Goal: Information Seeking & Learning: Learn about a topic

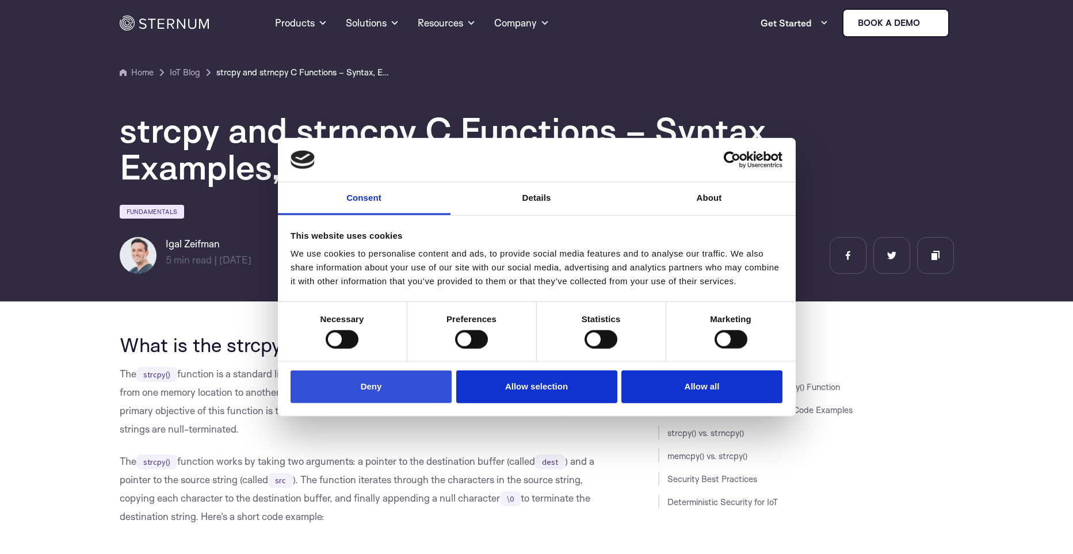
click at [406, 390] on button "Deny" at bounding box center [371, 386] width 161 height 33
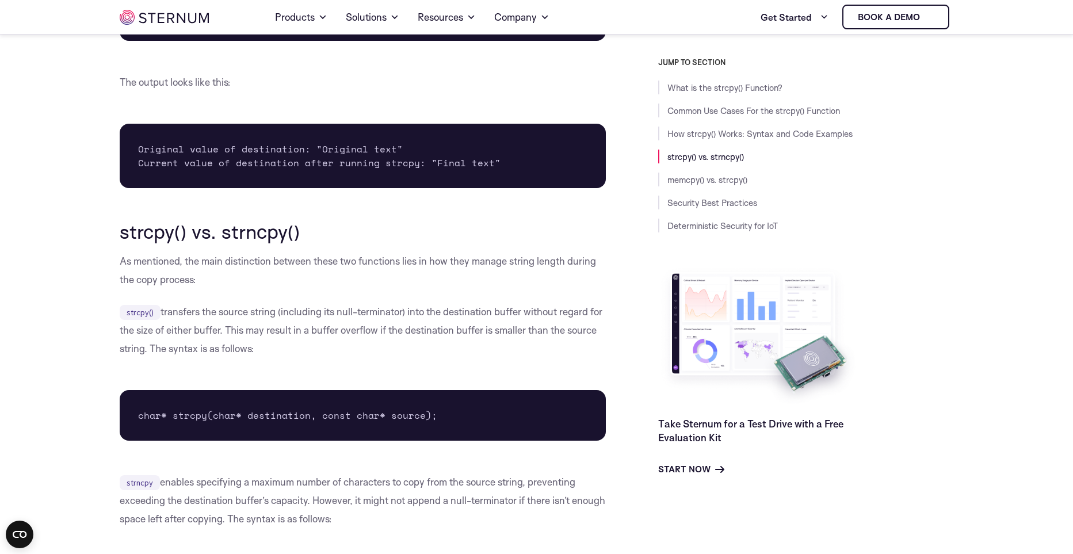
scroll to position [2157, 0]
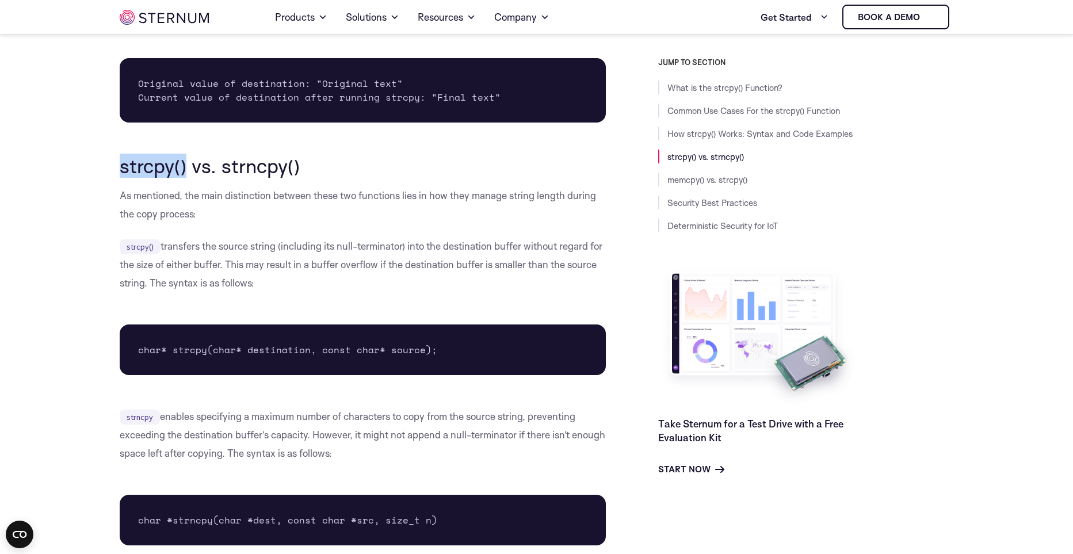
drag, startPoint x: 120, startPoint y: 167, endPoint x: 188, endPoint y: 159, distance: 68.9
click at [188, 159] on h2 "strcpy() vs. strncpy()" at bounding box center [363, 166] width 487 height 22
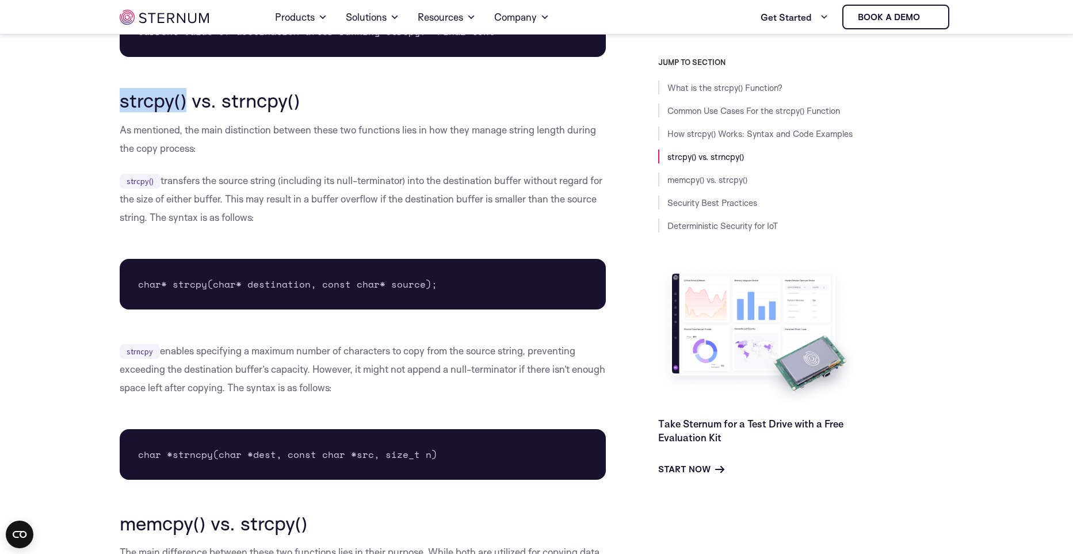
scroll to position [2288, 0]
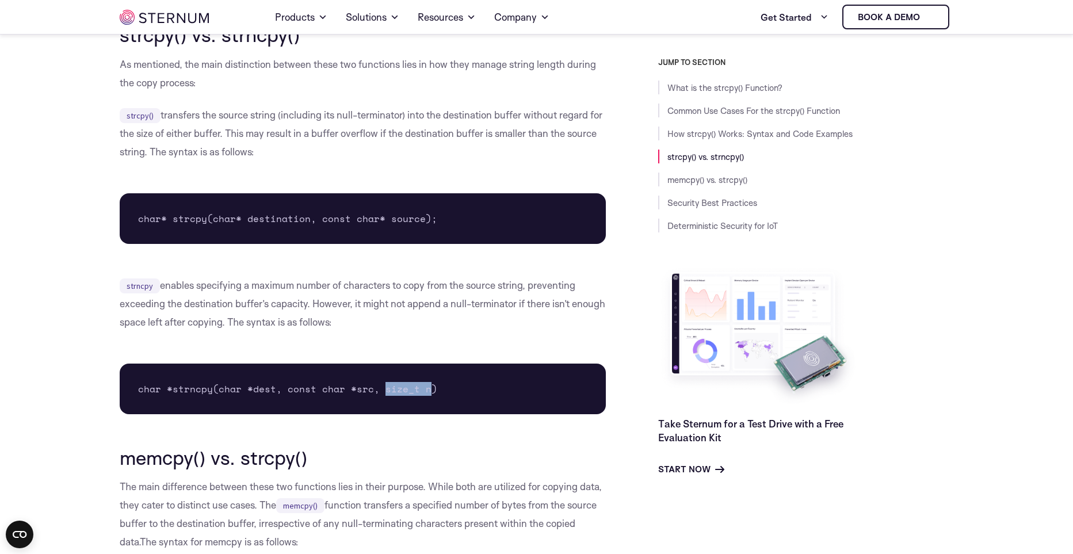
drag, startPoint x: 379, startPoint y: 386, endPoint x: 426, endPoint y: 392, distance: 47.0
click at [426, 392] on pre "char *strncpy(char *dest, const char *src, size_t n)" at bounding box center [363, 389] width 487 height 51
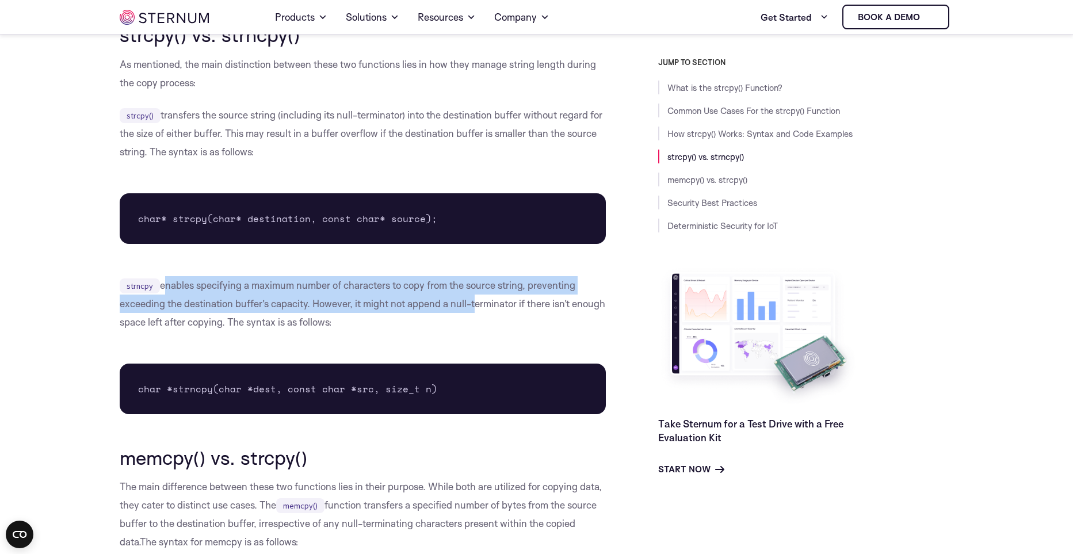
drag, startPoint x: 161, startPoint y: 289, endPoint x: 469, endPoint y: 296, distance: 308.4
click at [469, 296] on p "strncpy enables specifying a maximum number of characters to copy from the sour…" at bounding box center [363, 303] width 487 height 55
click at [235, 301] on p "strncpy enables specifying a maximum number of characters to copy from the sour…" at bounding box center [363, 303] width 487 height 55
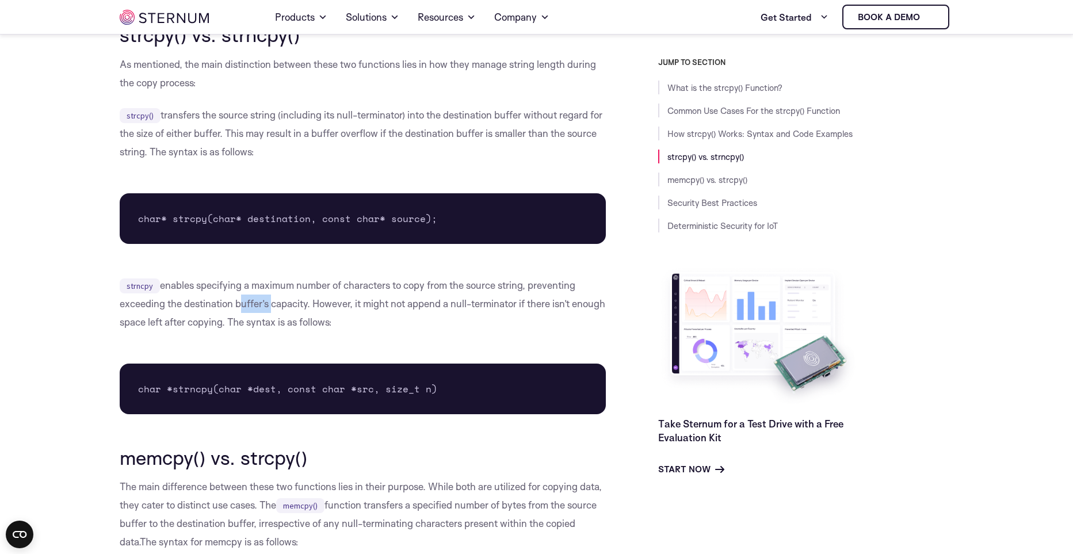
drag, startPoint x: 235, startPoint y: 303, endPoint x: 269, endPoint y: 300, distance: 34.1
click at [269, 300] on p "strncpy enables specifying a maximum number of characters to copy from the sour…" at bounding box center [363, 303] width 487 height 55
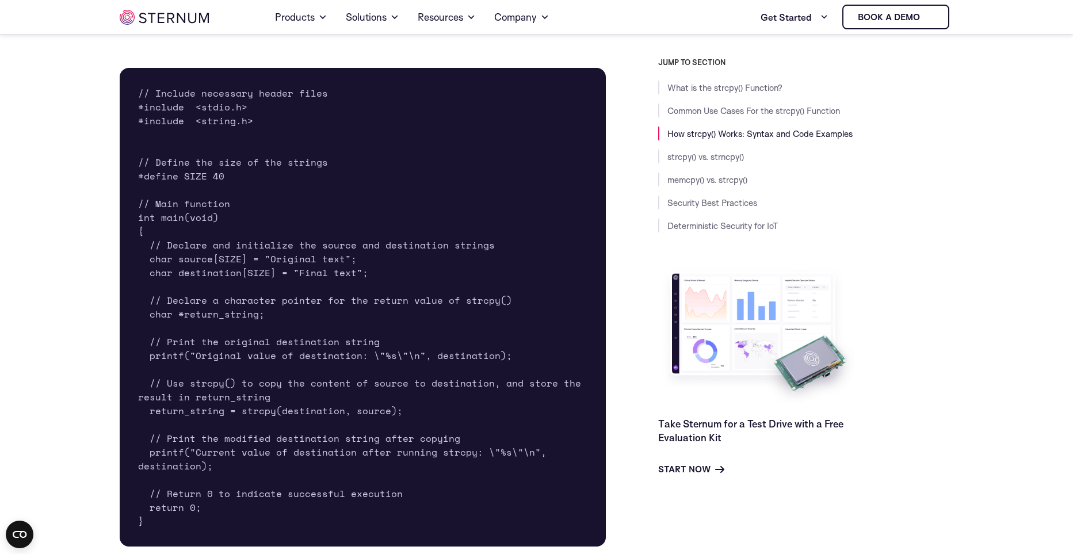
scroll to position [1632, 0]
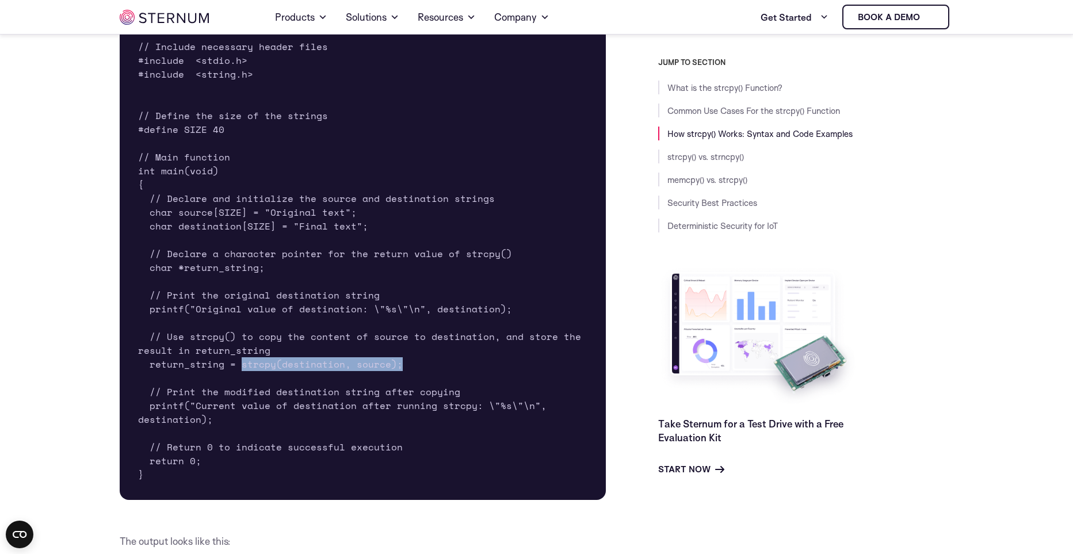
drag, startPoint x: 240, startPoint y: 367, endPoint x: 398, endPoint y: 365, distance: 158.2
click at [398, 365] on pre "// Include necessary header files #include <stdio.h> #include <string.h> // Def…" at bounding box center [363, 260] width 487 height 479
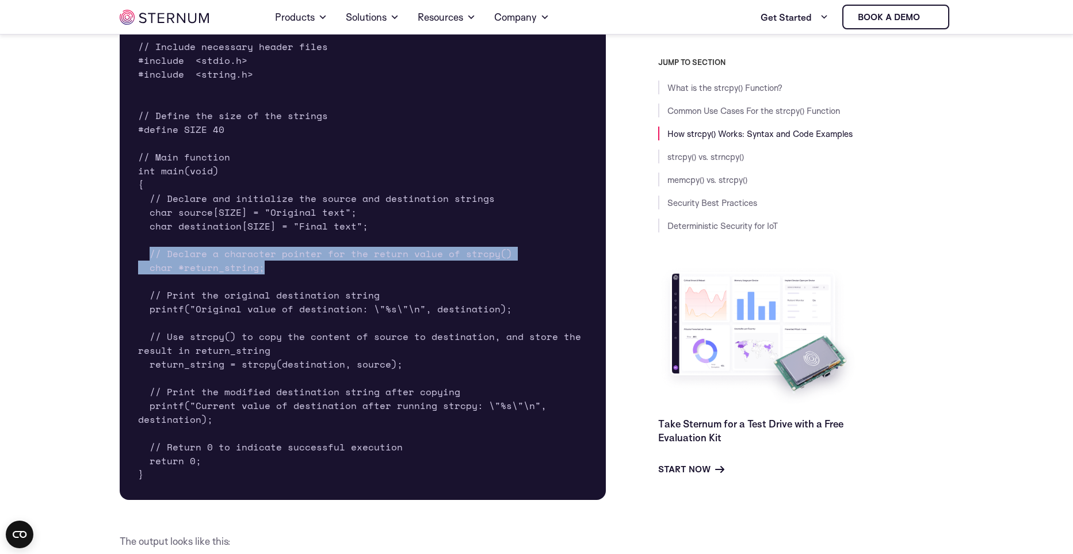
drag, startPoint x: 150, startPoint y: 251, endPoint x: 274, endPoint y: 262, distance: 124.8
click at [274, 262] on pre "// Include necessary header files #include <stdio.h> #include <string.h> // Def…" at bounding box center [363, 260] width 487 height 479
click at [154, 272] on pre "// Include necessary header files #include <stdio.h> #include <string.h> // Def…" at bounding box center [363, 260] width 487 height 479
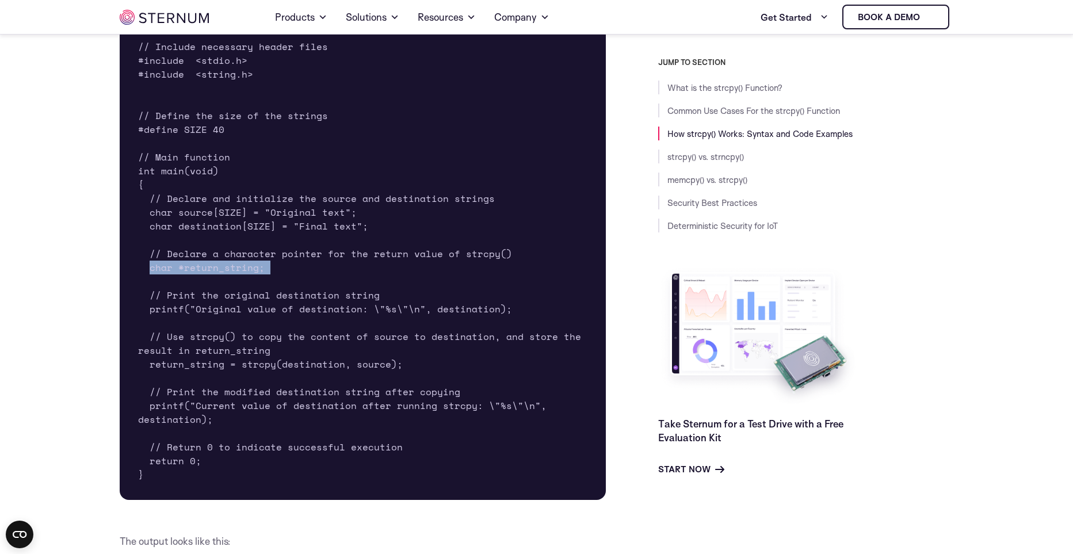
drag, startPoint x: 147, startPoint y: 266, endPoint x: 269, endPoint y: 276, distance: 122.4
click at [269, 276] on pre "// Include necessary header files #include <stdio.h> #include <string.h> // Def…" at bounding box center [363, 260] width 487 height 479
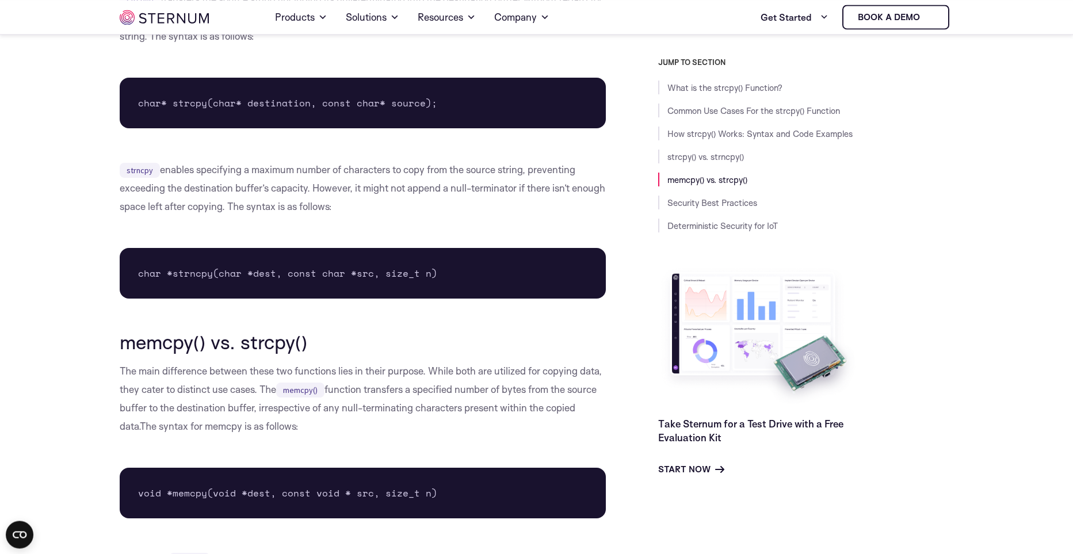
scroll to position [2354, 0]
